Goal: Information Seeking & Learning: Learn about a topic

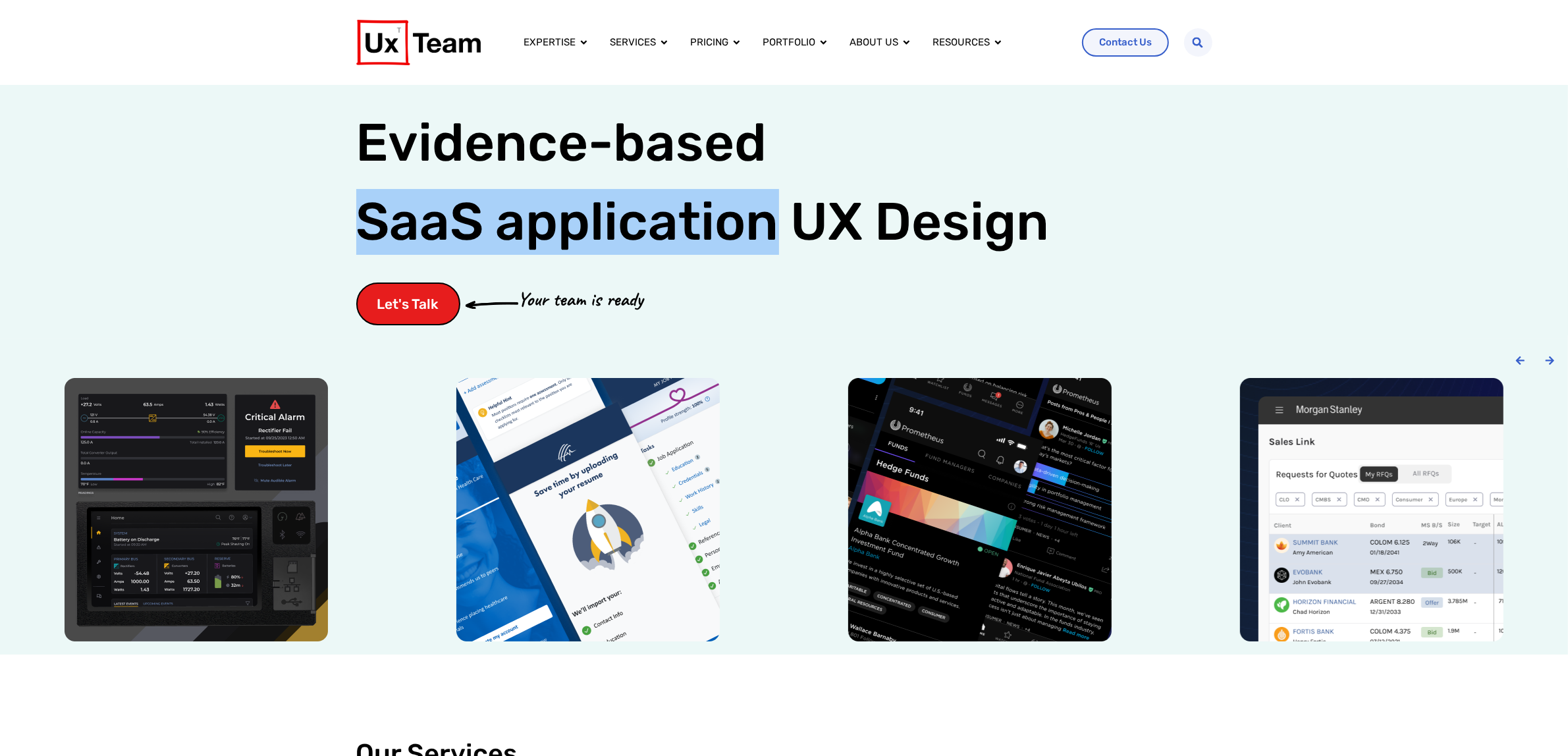
click at [1233, 191] on div "Evidence-based UX Design for: SaaS application Evidence-based SaaS application …" at bounding box center [784, 212] width 1568 height 254
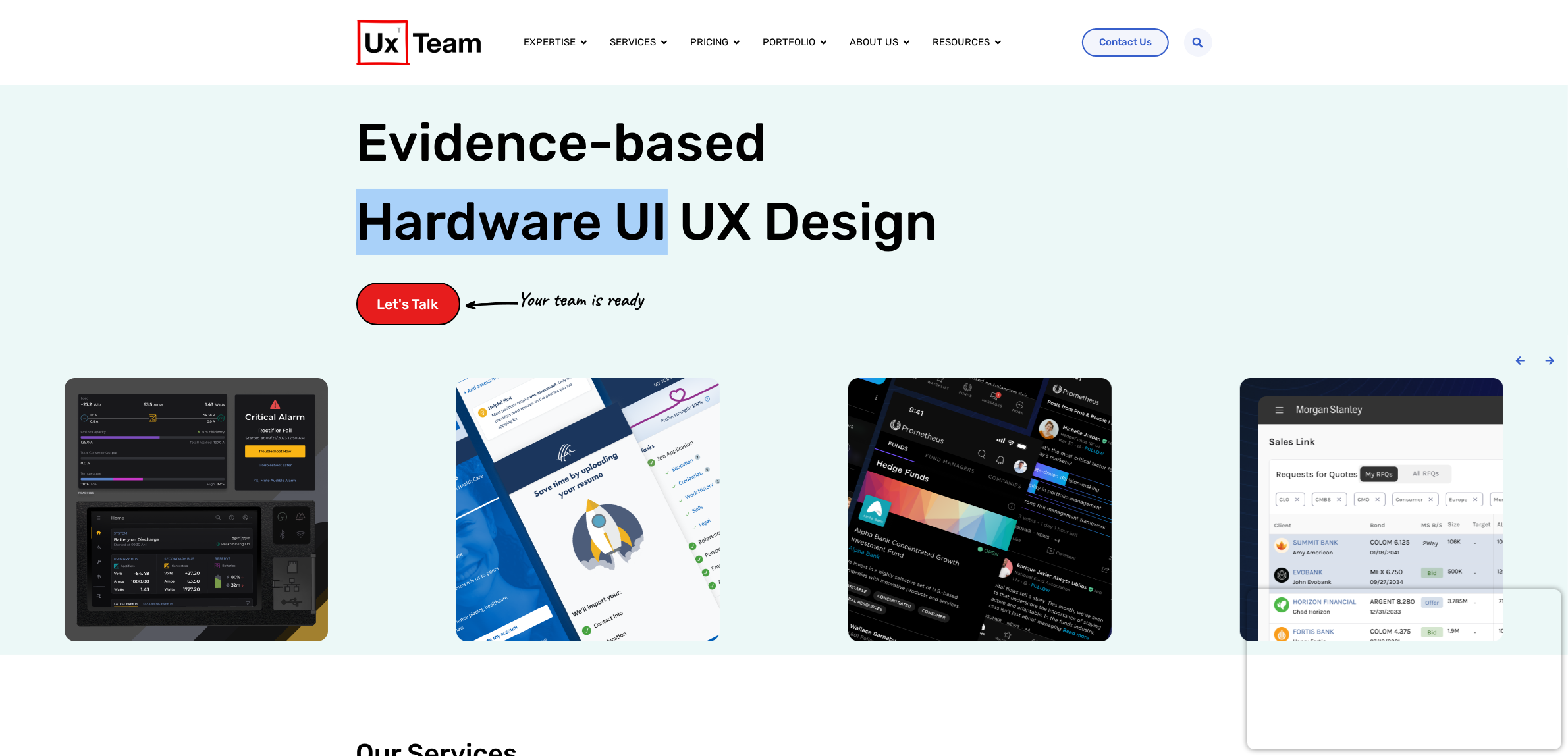
click at [212, 51] on div "Expertise Close Expertise Open Expertise Expertise Overview Whether we design a…" at bounding box center [784, 42] width 1568 height 85
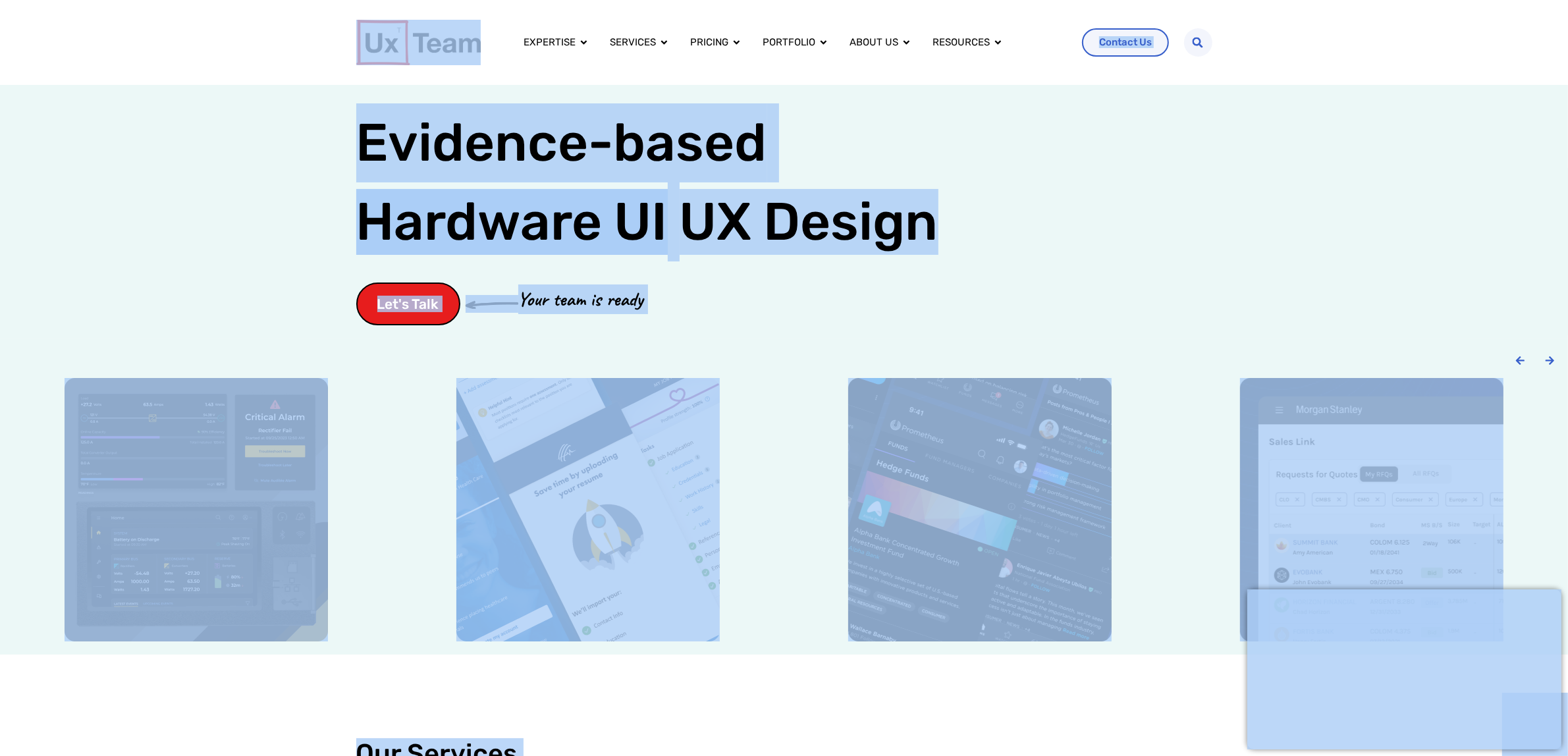
copy body "Skip to content Expertise Close Expertise Open Expertise Expertise Overview Whe…"
click at [960, 233] on div "Evidence-based UX Design for: Hardware UI Evidence-based Hardware UI UX Design …" at bounding box center [784, 212] width 856 height 254
click at [1126, 242] on div "Evidence-based UX Design for: Hardware UI Evidence-based Hardware UI UX Design …" at bounding box center [784, 212] width 856 height 254
